Goal: Task Accomplishment & Management: Use online tool/utility

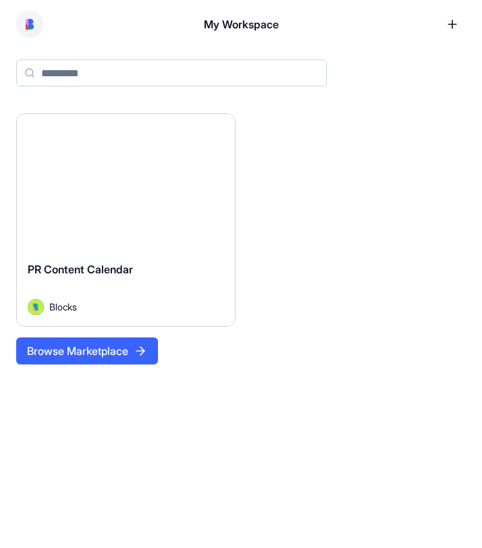
click at [138, 217] on div "Launch" at bounding box center [126, 182] width 218 height 136
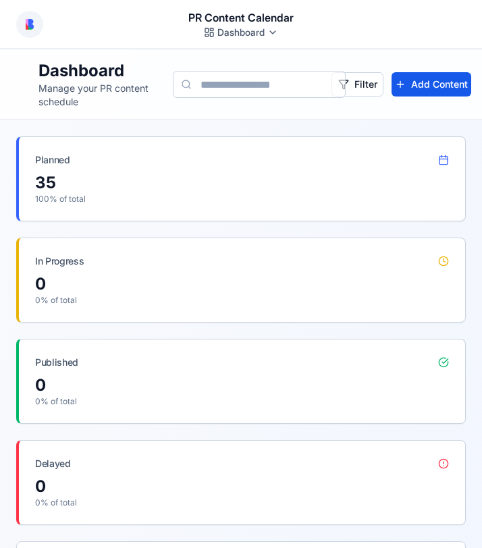
click at [95, 195] on p "100 % of total" at bounding box center [242, 199] width 414 height 11
click at [227, 167] on div "Planned" at bounding box center [242, 154] width 446 height 35
click at [442, 159] on icon at bounding box center [444, 159] width 8 height 0
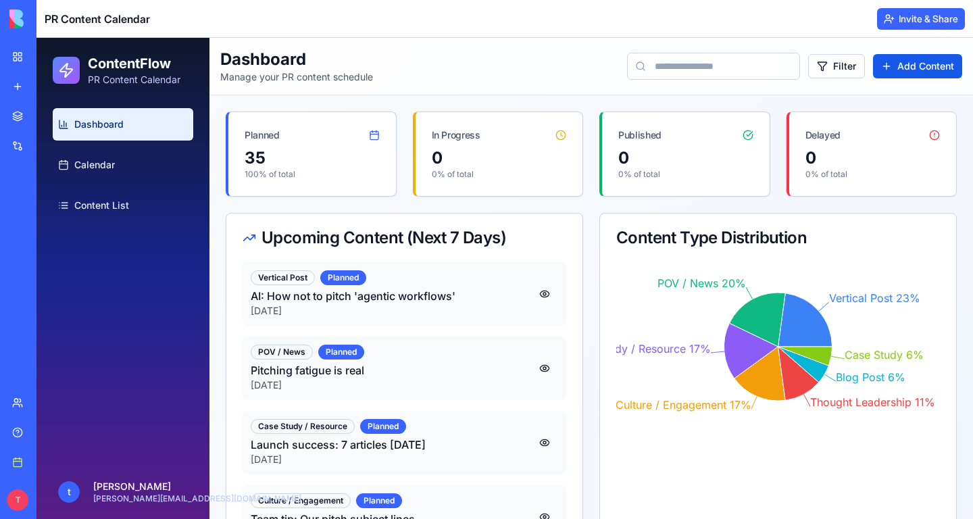
click at [349, 166] on div "35" at bounding box center [311, 158] width 135 height 22
click at [373, 138] on icon at bounding box center [374, 135] width 11 height 11
click at [328, 346] on div "Planned" at bounding box center [341, 351] width 46 height 15
click at [290, 349] on div "POV / News" at bounding box center [282, 351] width 62 height 15
click at [432, 366] on h4 "Pitching fatigue is real" at bounding box center [391, 370] width 280 height 16
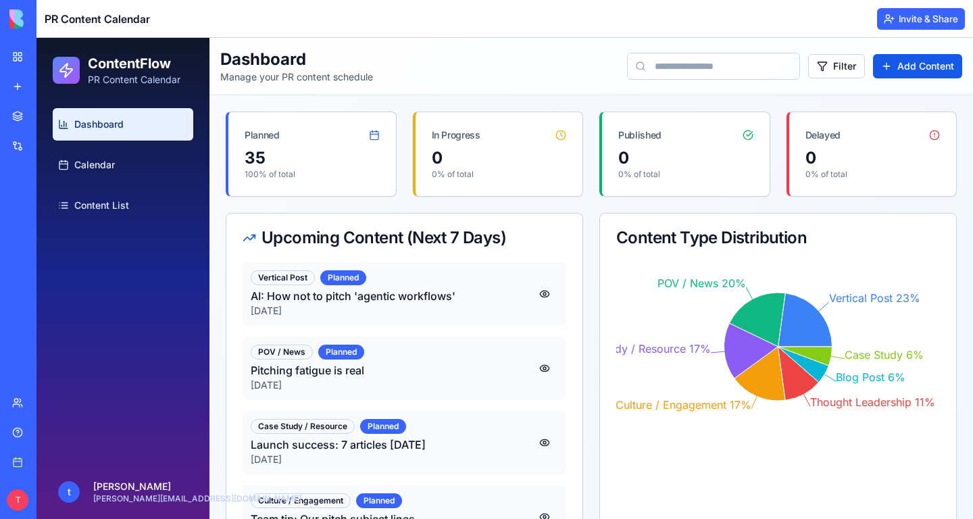
click at [405, 274] on div "Vertical Post Planned" at bounding box center [391, 277] width 280 height 15
click at [425, 142] on div "In Progress" at bounding box center [498, 129] width 167 height 35
click at [369, 130] on icon at bounding box center [374, 135] width 11 height 11
click at [274, 274] on div "Vertical Post" at bounding box center [283, 277] width 64 height 15
click at [432, 299] on h4 "AI: How not to pitch 'agentic workflows'" at bounding box center [391, 296] width 280 height 16
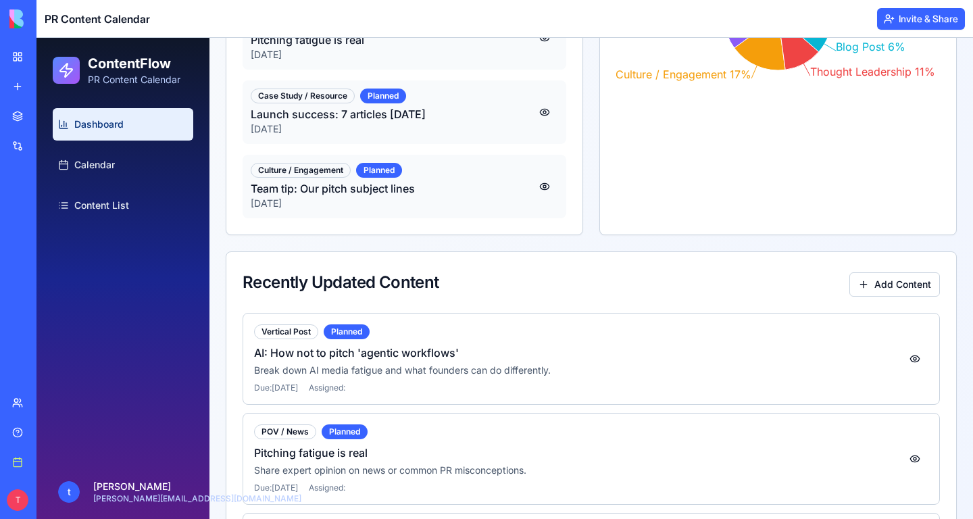
scroll to position [365, 0]
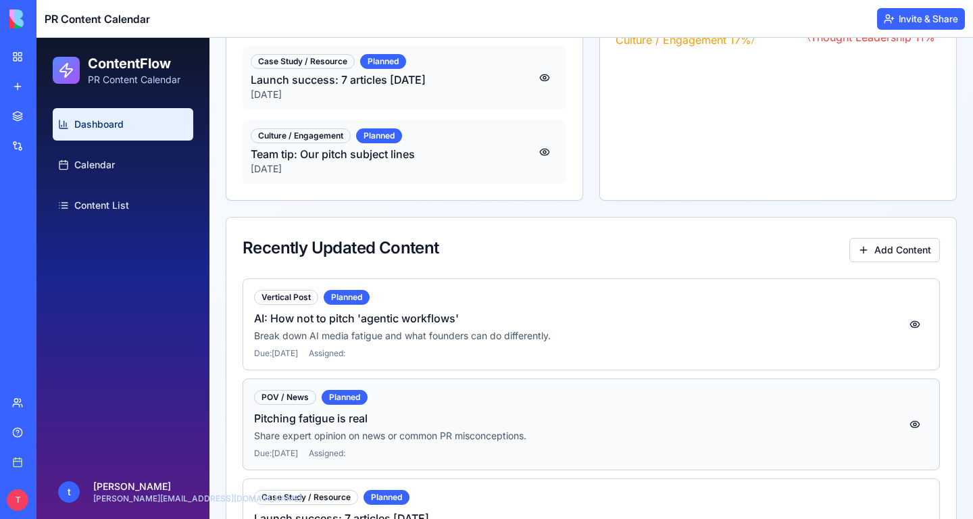
click at [373, 423] on h4 "Pitching fatigue is real" at bounding box center [577, 418] width 647 height 16
click at [482, 300] on div "Vertical Post Planned" at bounding box center [577, 297] width 647 height 15
click at [482, 325] on button at bounding box center [914, 324] width 27 height 24
click at [482, 323] on button at bounding box center [914, 324] width 27 height 24
click at [482, 419] on button at bounding box center [914, 424] width 27 height 24
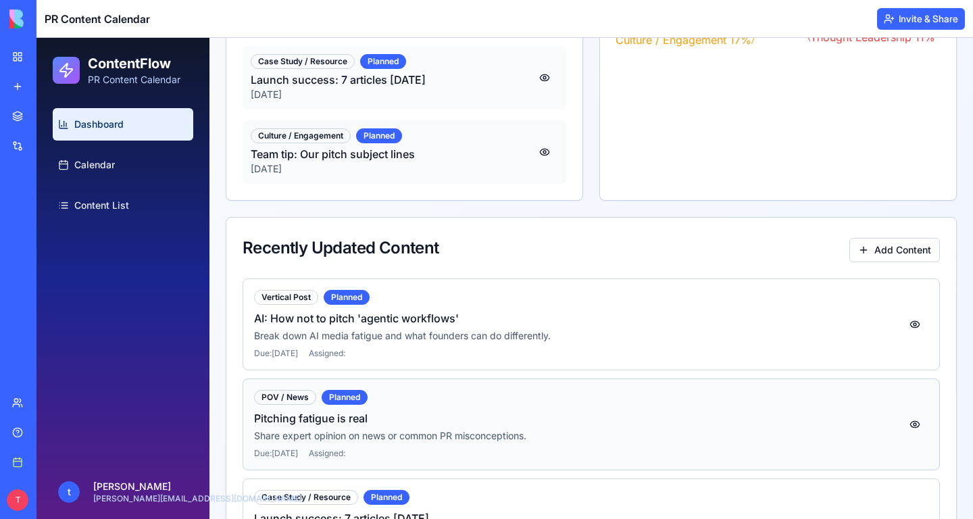
click at [482, 419] on button at bounding box center [914, 424] width 27 height 24
click at [482, 433] on p "Share expert opinion on news or common PR misconceptions." at bounding box center [577, 436] width 647 height 14
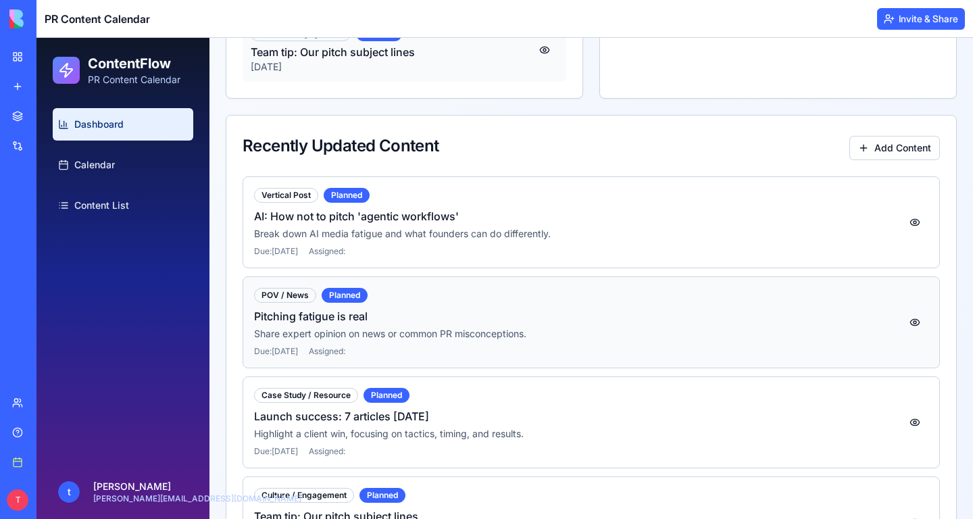
scroll to position [649, 0]
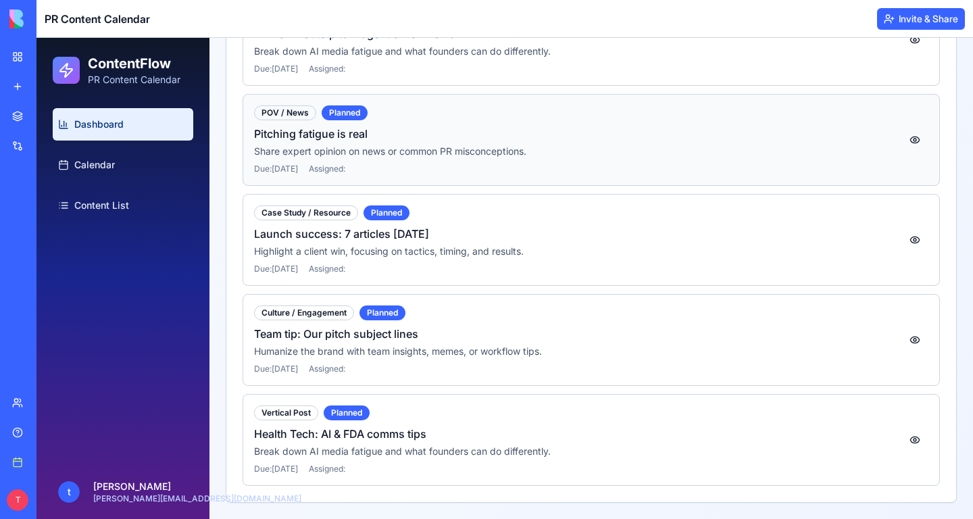
click at [482, 433] on h4 "Health Tech: AI & FDA comms tips" at bounding box center [577, 433] width 647 height 16
click at [284, 407] on div "Vertical Post" at bounding box center [286, 412] width 64 height 15
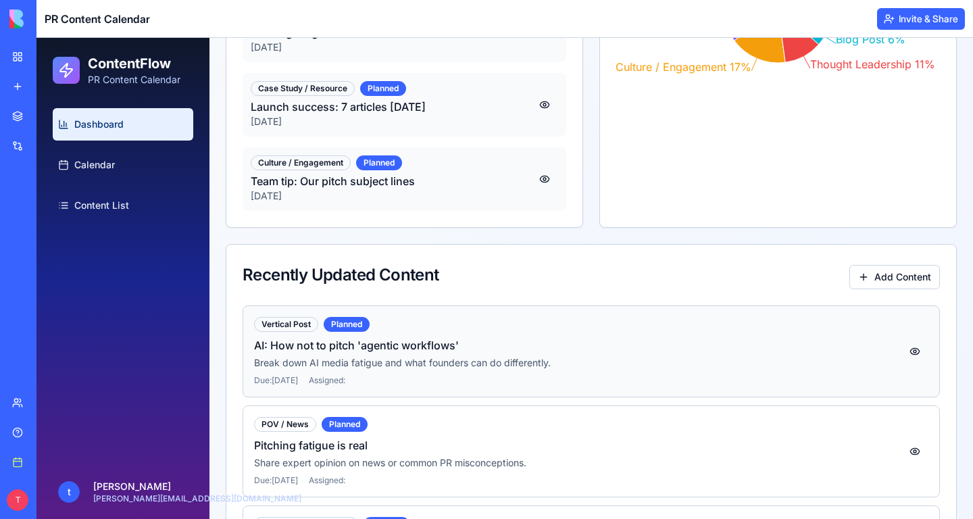
click at [278, 311] on div "Vertical Post Planned AI: How not to pitch 'agentic workflows' Break down AI me…" at bounding box center [590, 351] width 697 height 92
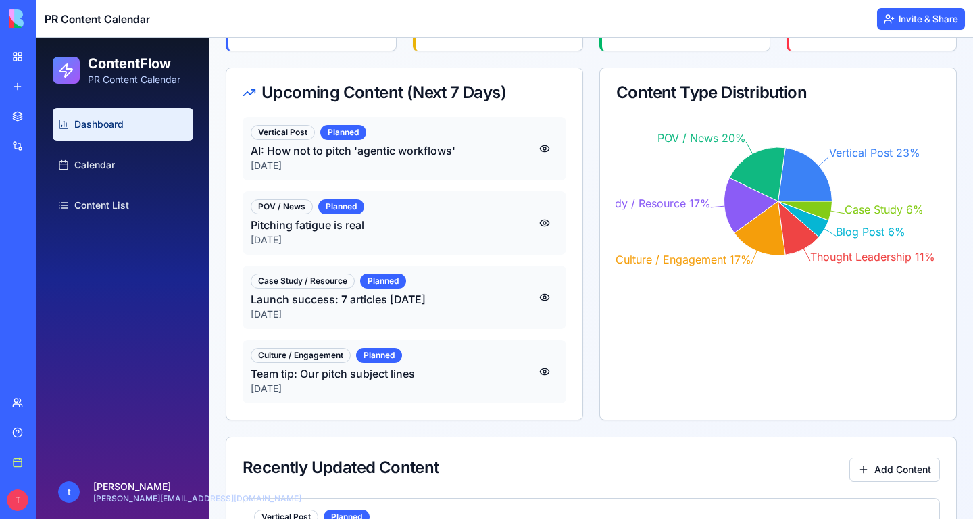
click at [315, 172] on p "[DATE]" at bounding box center [391, 166] width 280 height 14
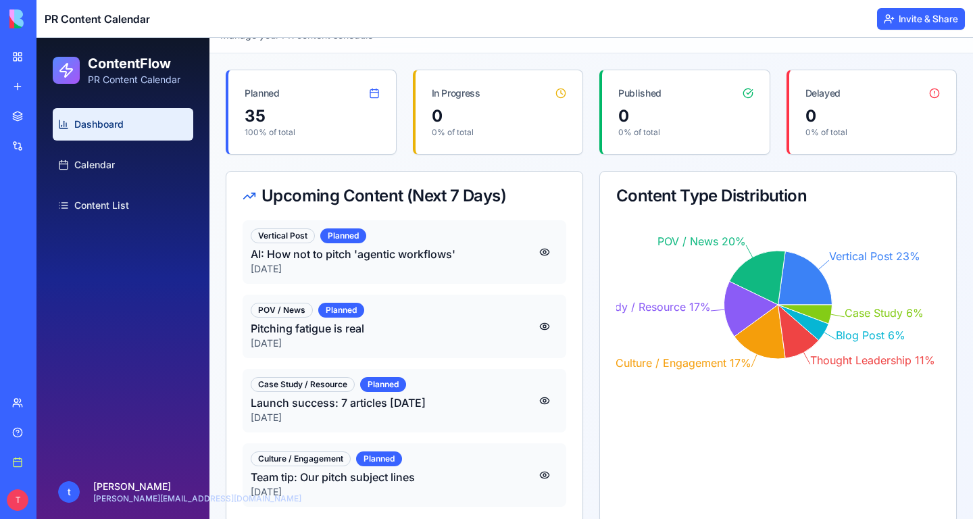
scroll to position [15, 0]
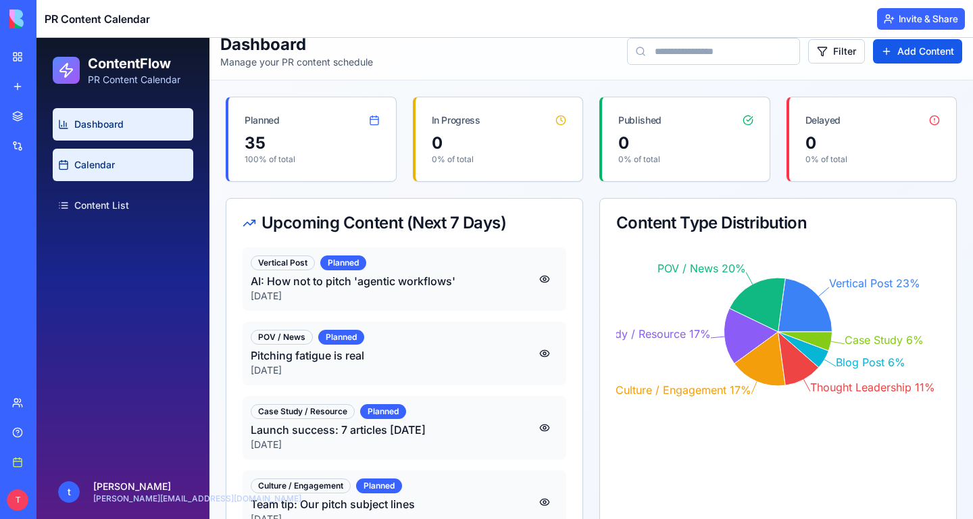
click at [128, 158] on link "Calendar" at bounding box center [123, 165] width 140 height 32
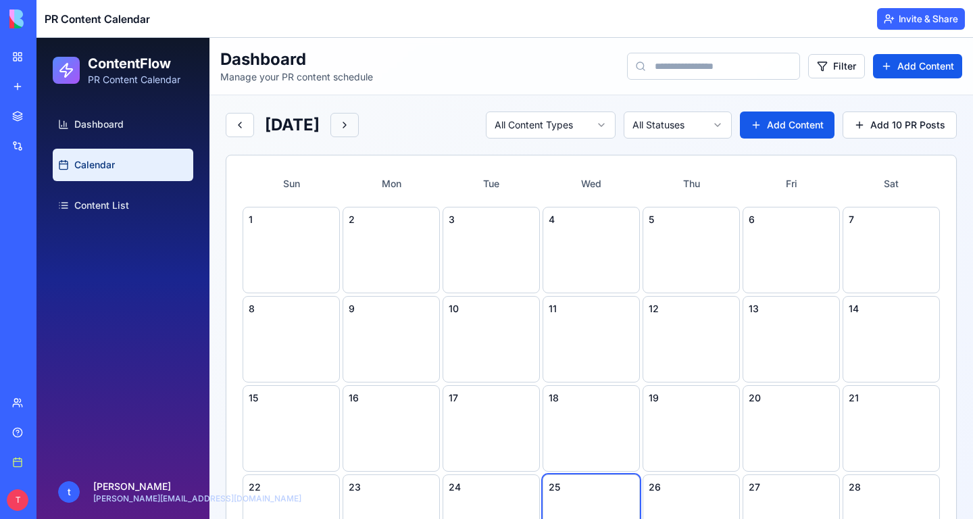
click at [359, 132] on button at bounding box center [344, 125] width 28 height 24
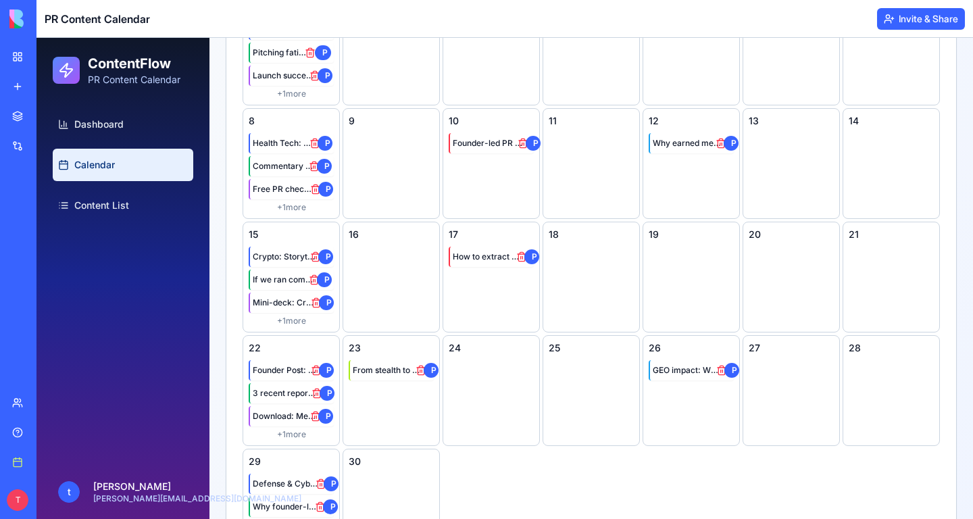
scroll to position [217, 0]
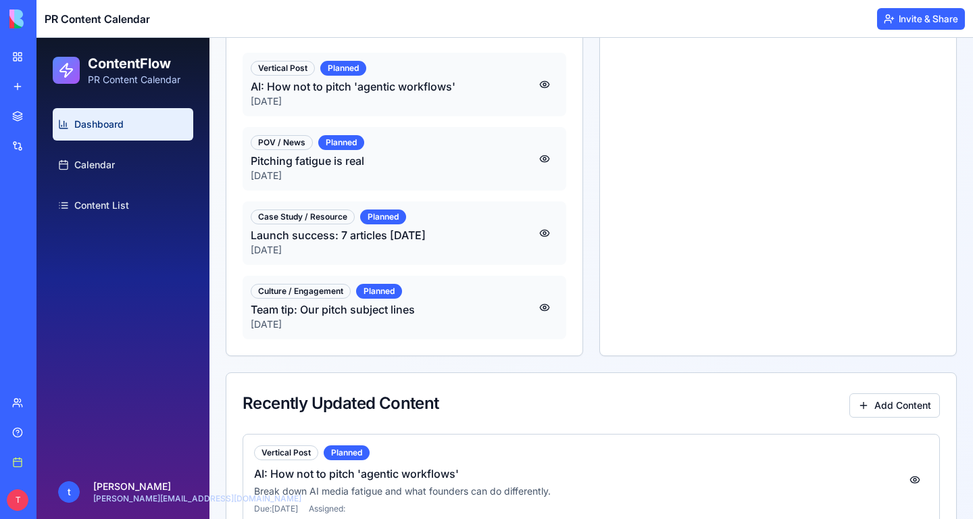
scroll to position [15, 0]
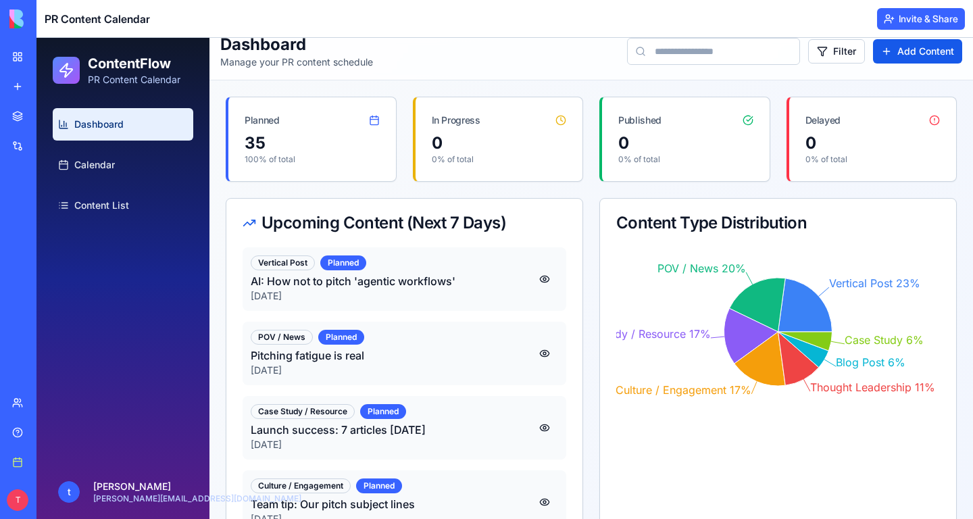
click at [347, 287] on h4 "AI: How not to pitch 'agentic workflows'" at bounding box center [391, 281] width 280 height 16
click at [482, 322] on icon at bounding box center [805, 304] width 54 height 53
click at [482, 375] on icon at bounding box center [798, 358] width 41 height 53
click at [482, 369] on icon at bounding box center [759, 359] width 51 height 54
click at [482, 341] on icon at bounding box center [751, 335] width 54 height 55
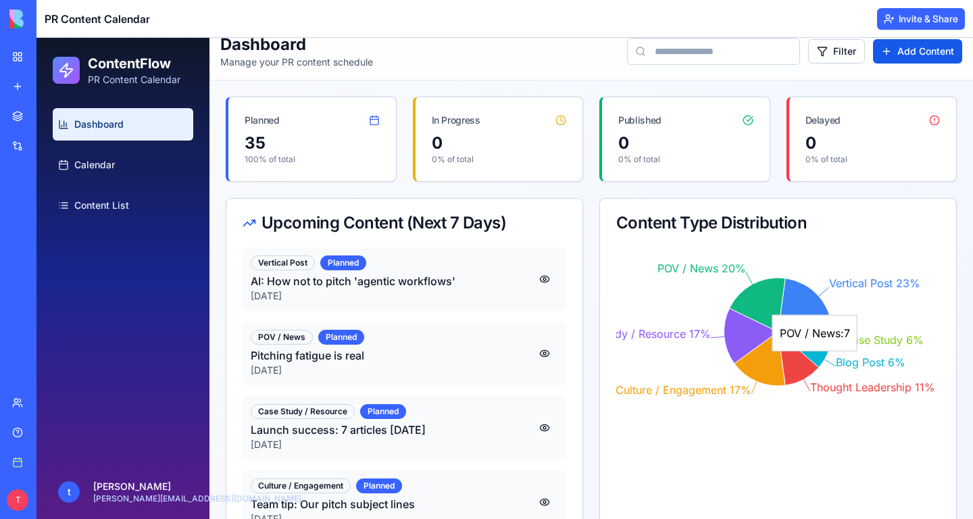
click at [482, 296] on icon at bounding box center [757, 305] width 56 height 54
click at [482, 282] on icon "Vertical Post 23% POV / News 20% Case Study / Resource 17% Culture / Engagement…" at bounding box center [777, 331] width 323 height 169
click at [482, 300] on icon at bounding box center [805, 304] width 54 height 53
click at [482, 139] on div "0" at bounding box center [685, 143] width 135 height 22
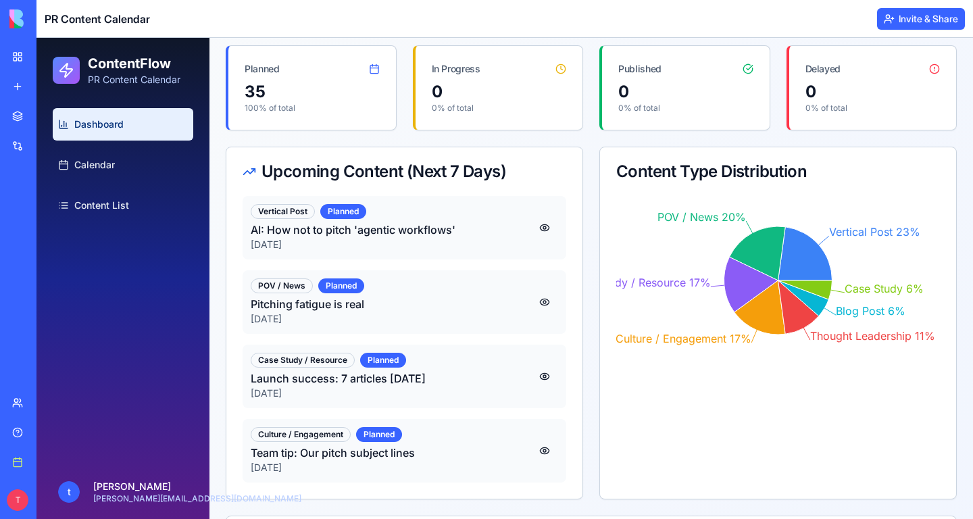
scroll to position [52, 0]
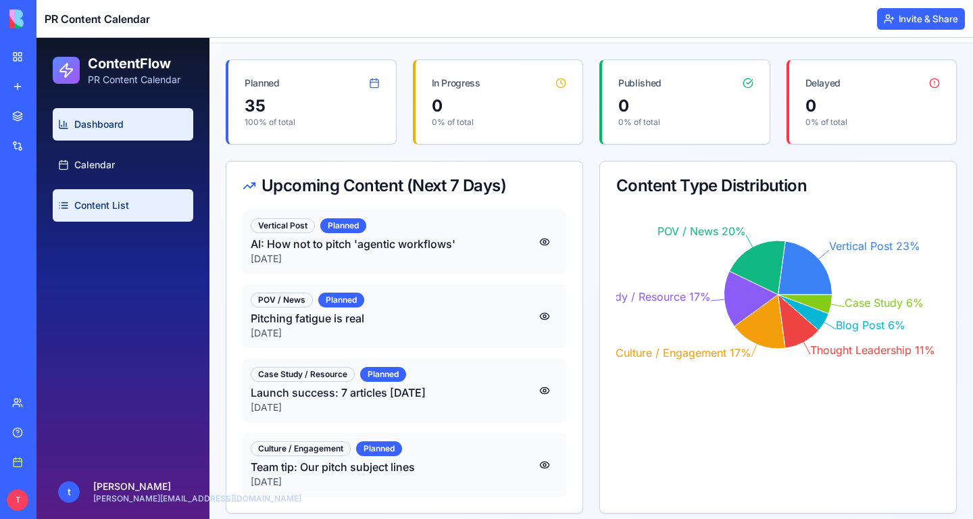
click at [109, 209] on span "Content List" at bounding box center [101, 206] width 55 height 14
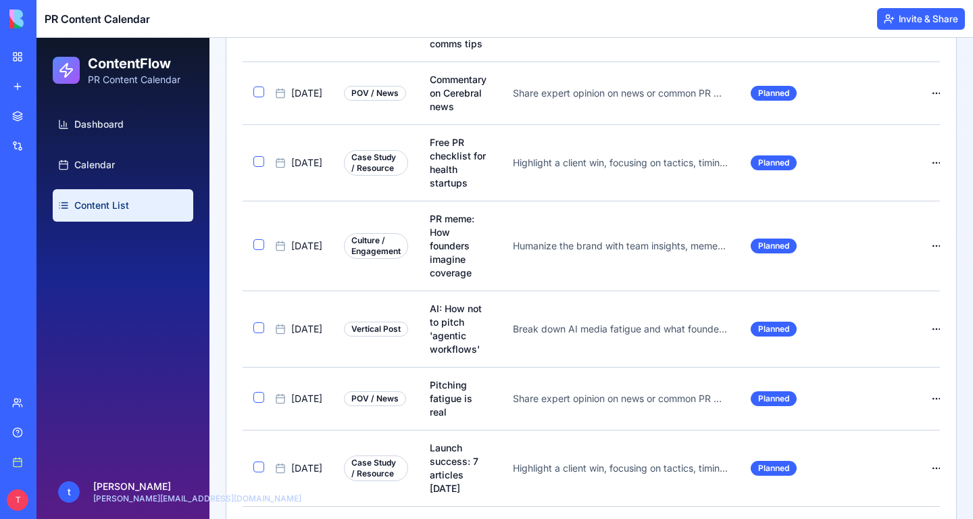
scroll to position [2441, 0]
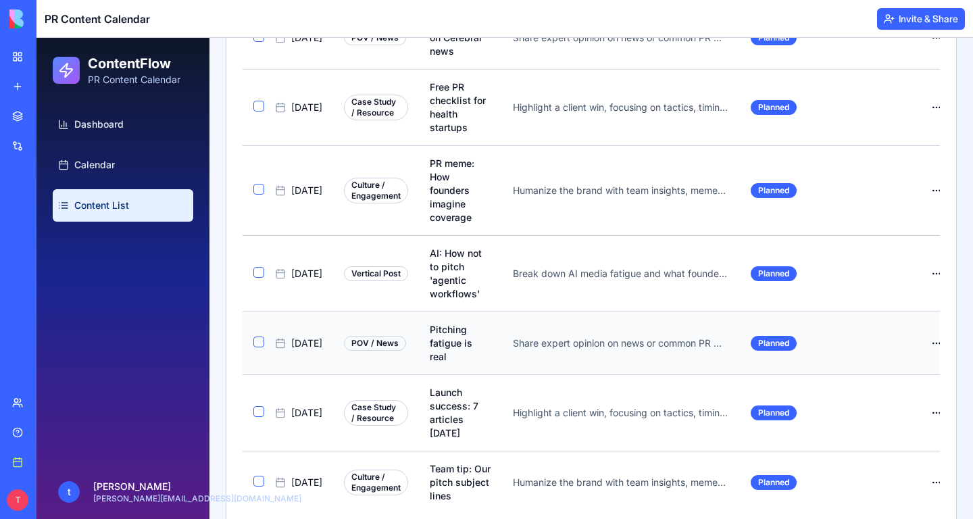
click at [482, 334] on td "Share expert opinion on news or common PR misconceptions." at bounding box center [621, 342] width 238 height 63
click at [482, 336] on div "Share expert opinion on news or common PR misconceptions." at bounding box center [621, 343] width 216 height 14
click at [482, 336] on div "Planned" at bounding box center [773, 343] width 46 height 15
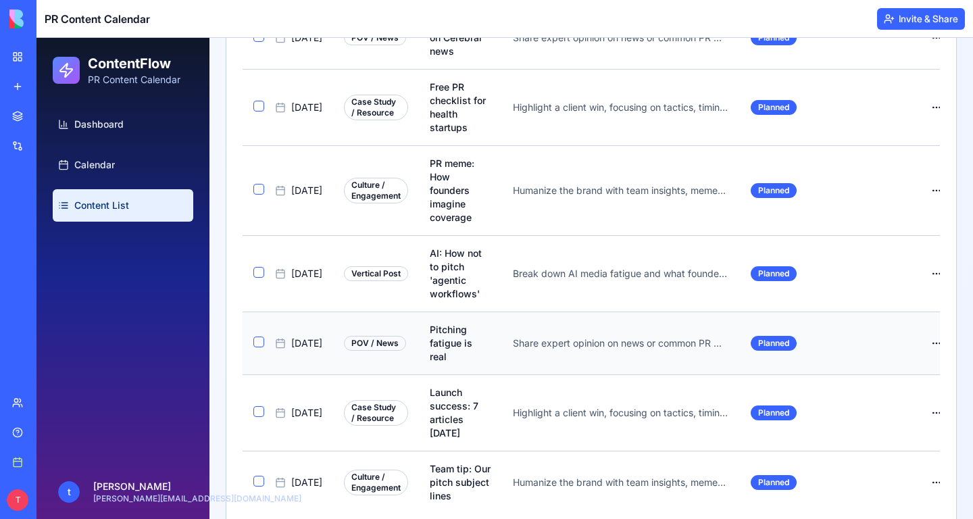
click at [482, 336] on div "Share expert opinion on news or common PR misconceptions." at bounding box center [621, 343] width 216 height 14
click at [482, 332] on td "Share expert opinion on news or common PR misconceptions." at bounding box center [621, 342] width 238 height 63
click at [361, 336] on div "POV / News" at bounding box center [375, 343] width 62 height 15
click at [466, 323] on div "Pitching fatigue is real" at bounding box center [460, 343] width 61 height 41
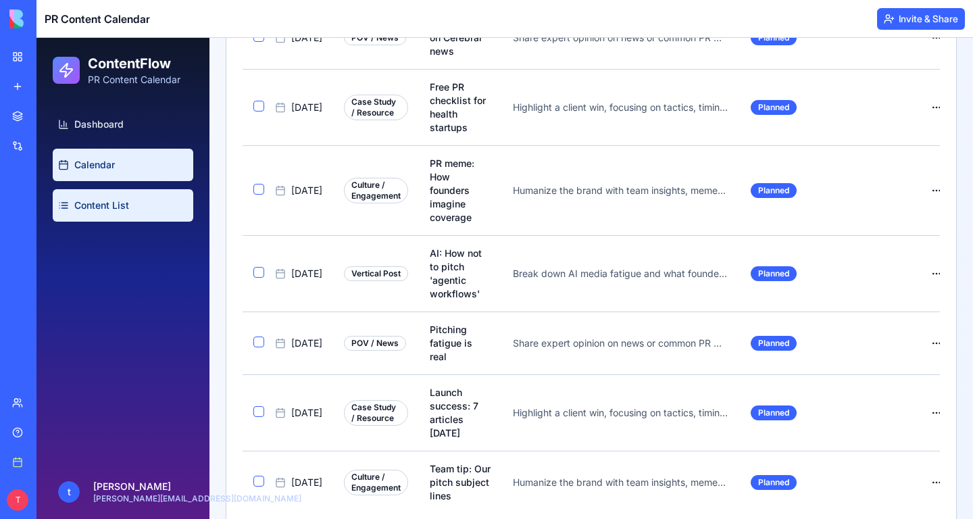
click at [95, 173] on link "Calendar" at bounding box center [123, 165] width 140 height 32
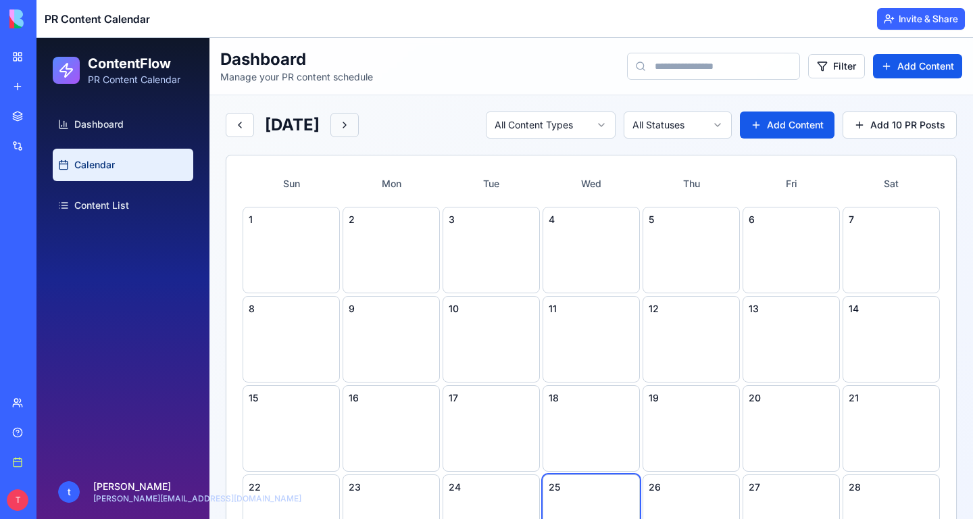
click at [359, 129] on button at bounding box center [344, 125] width 28 height 24
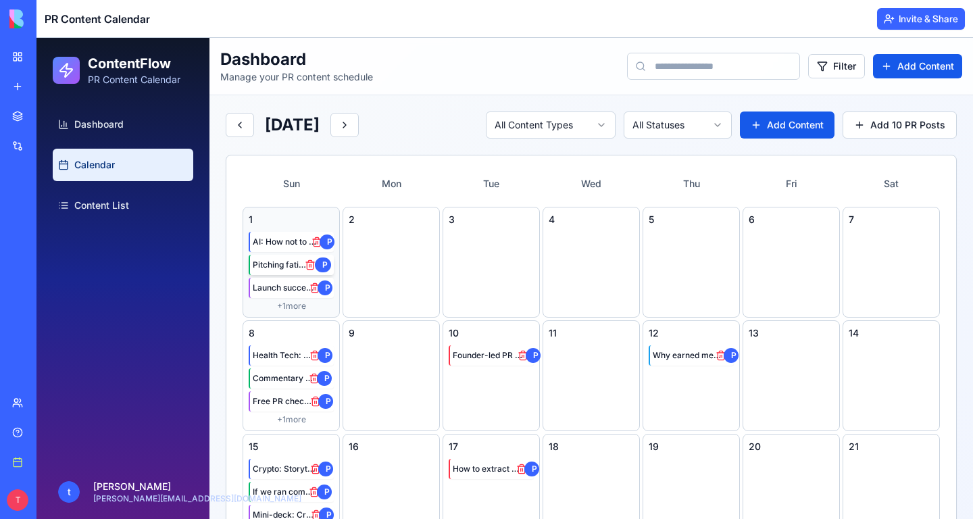
click at [282, 268] on span "Pitching fatigue is real" at bounding box center [281, 264] width 56 height 11
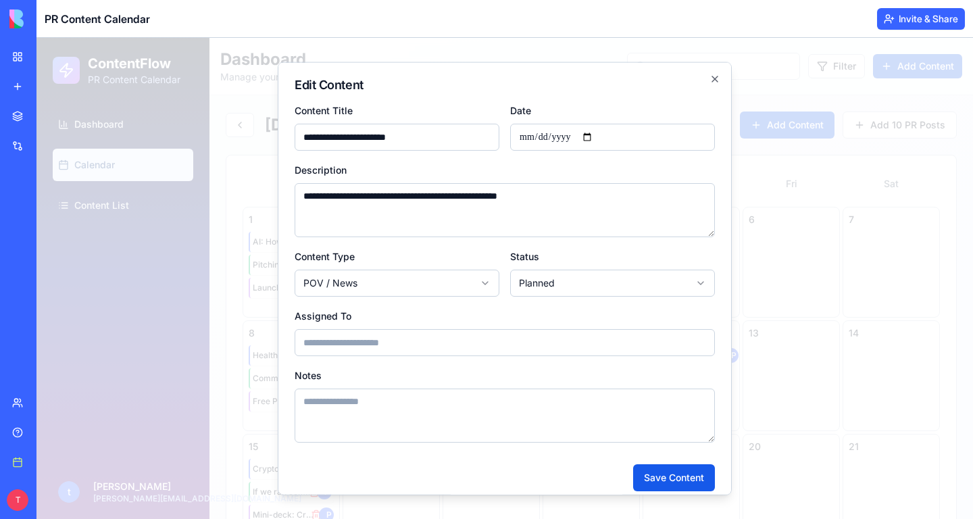
click at [194, 338] on div at bounding box center [504, 278] width 936 height 481
